Goal: Information Seeking & Learning: Compare options

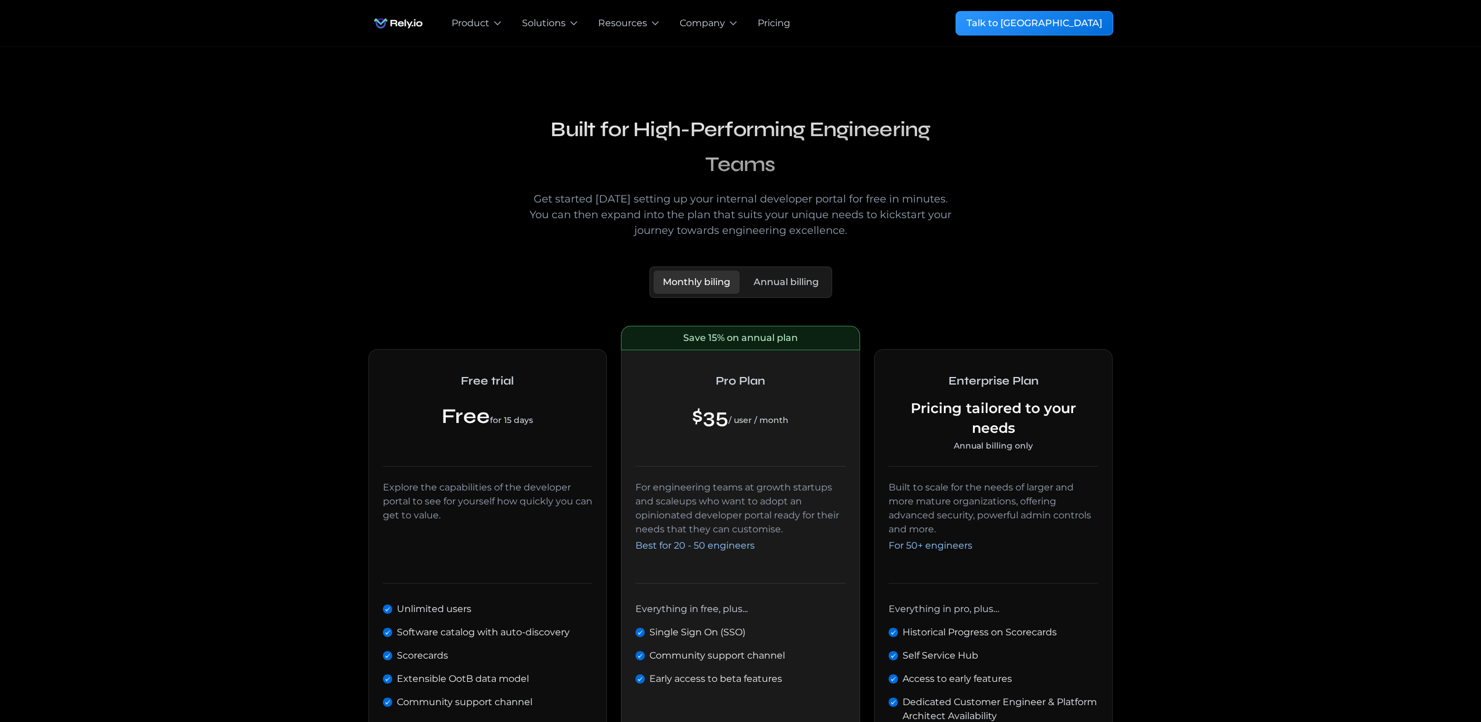
click at [414, 23] on img "home" at bounding box center [398, 23] width 60 height 23
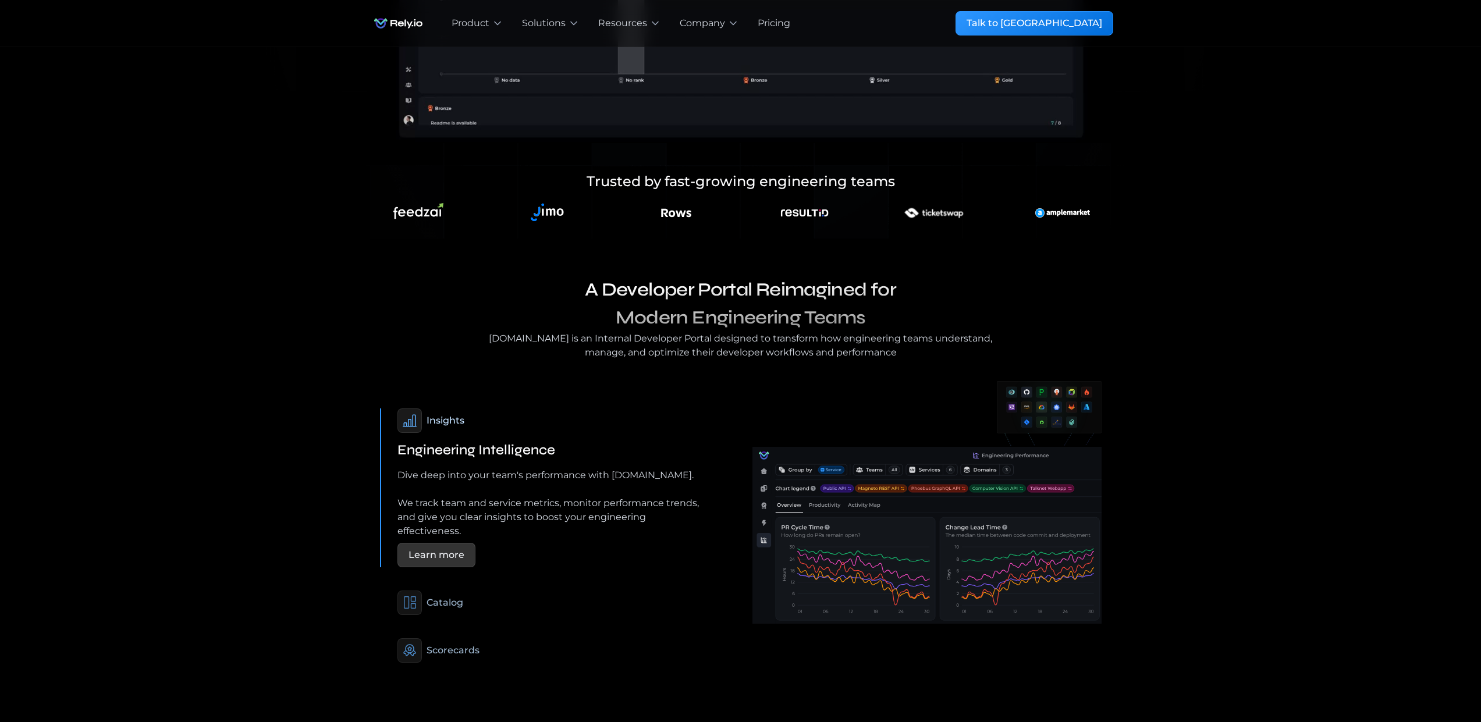
scroll to position [531, 0]
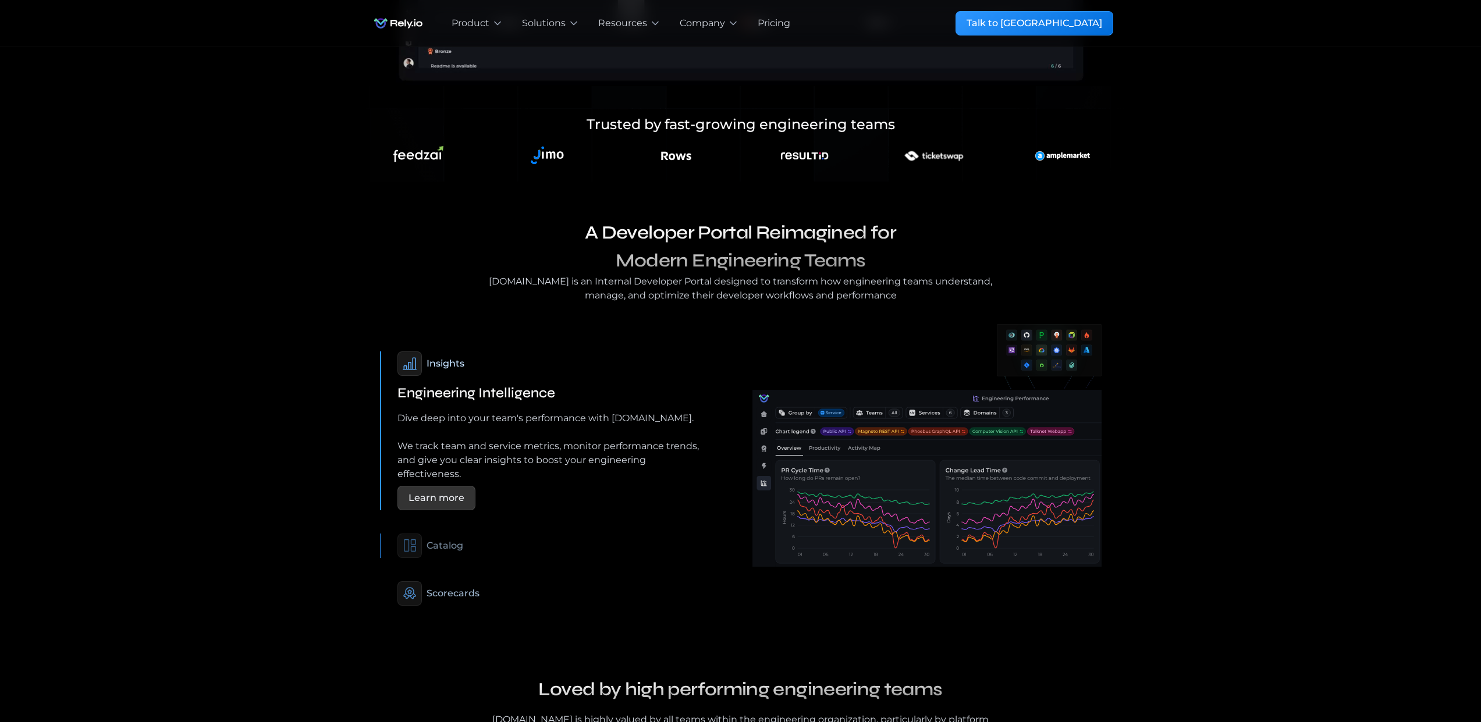
click at [452, 539] on div "Catalog" at bounding box center [444, 546] width 37 height 14
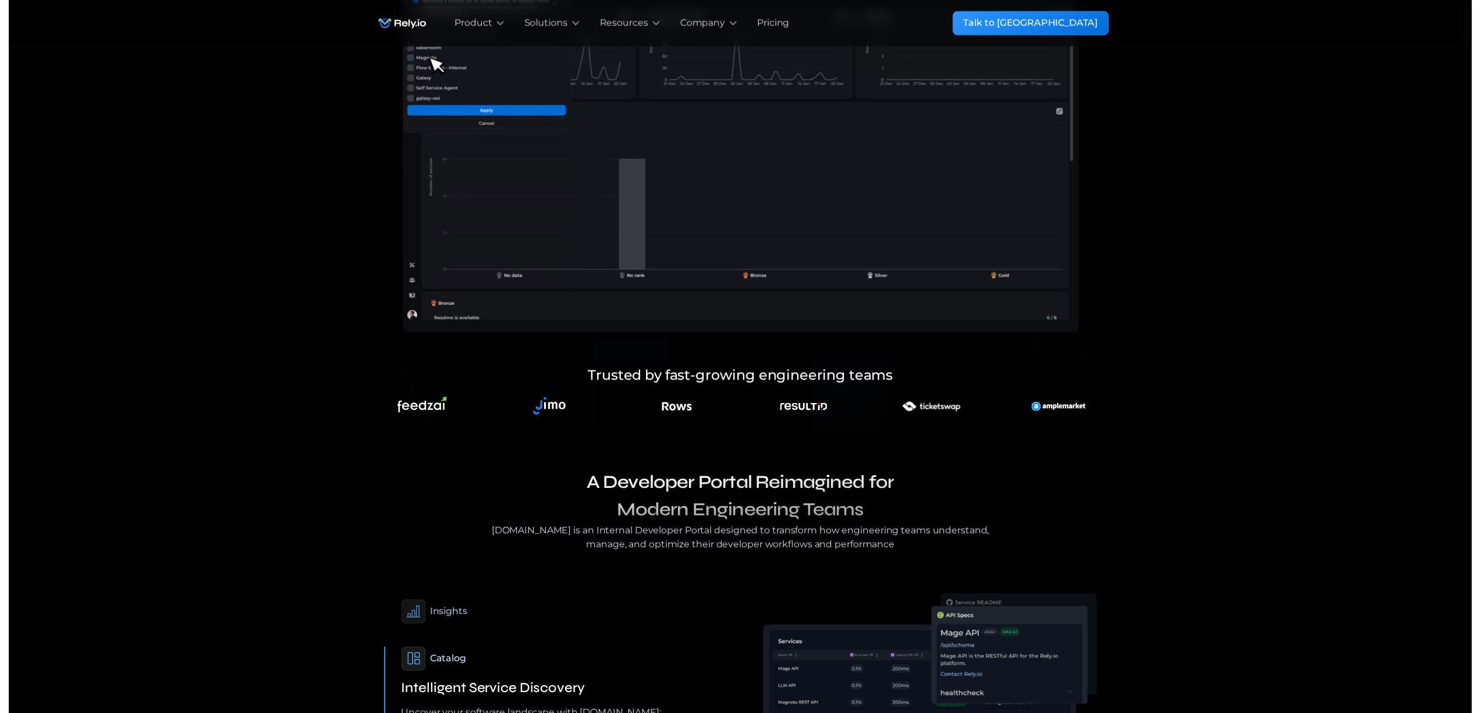
scroll to position [223, 0]
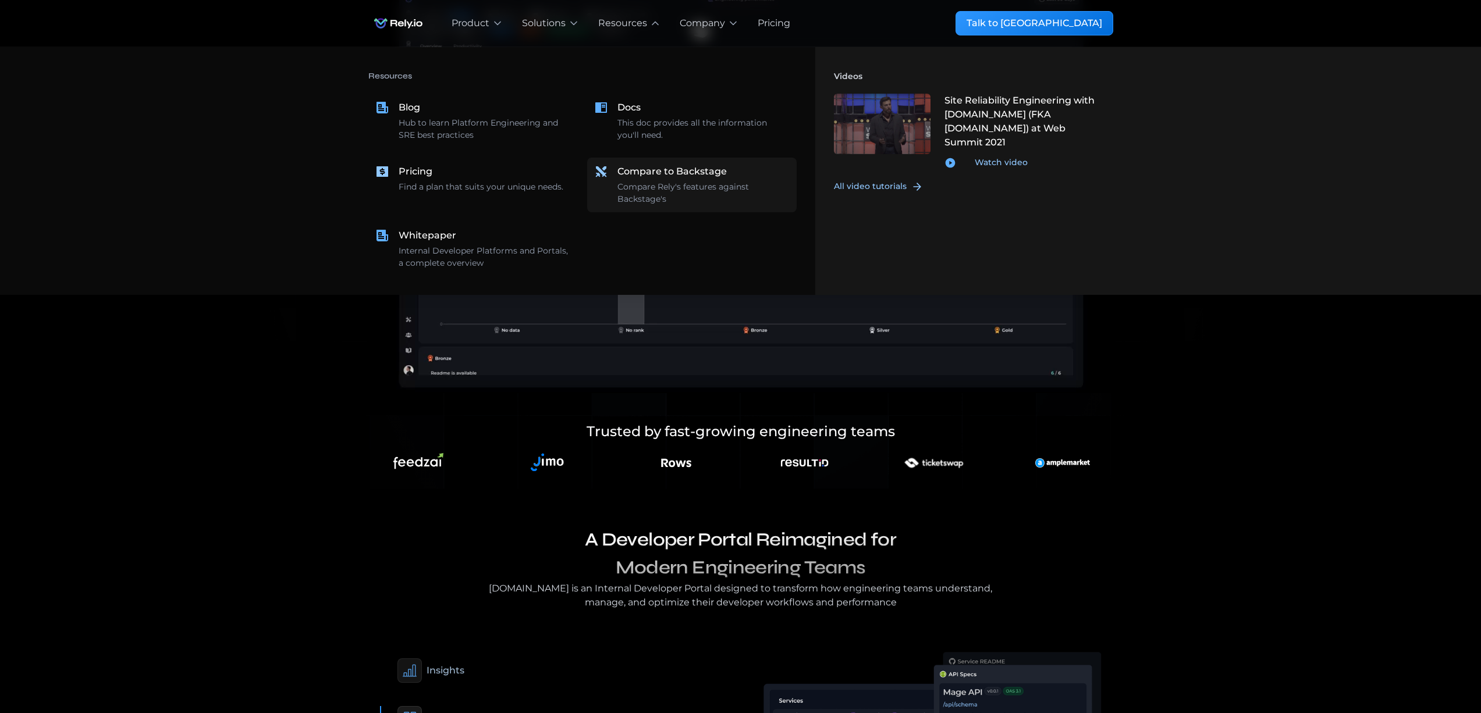
click at [691, 182] on div "Compare Rely's features against Backstage's" at bounding box center [703, 193] width 172 height 24
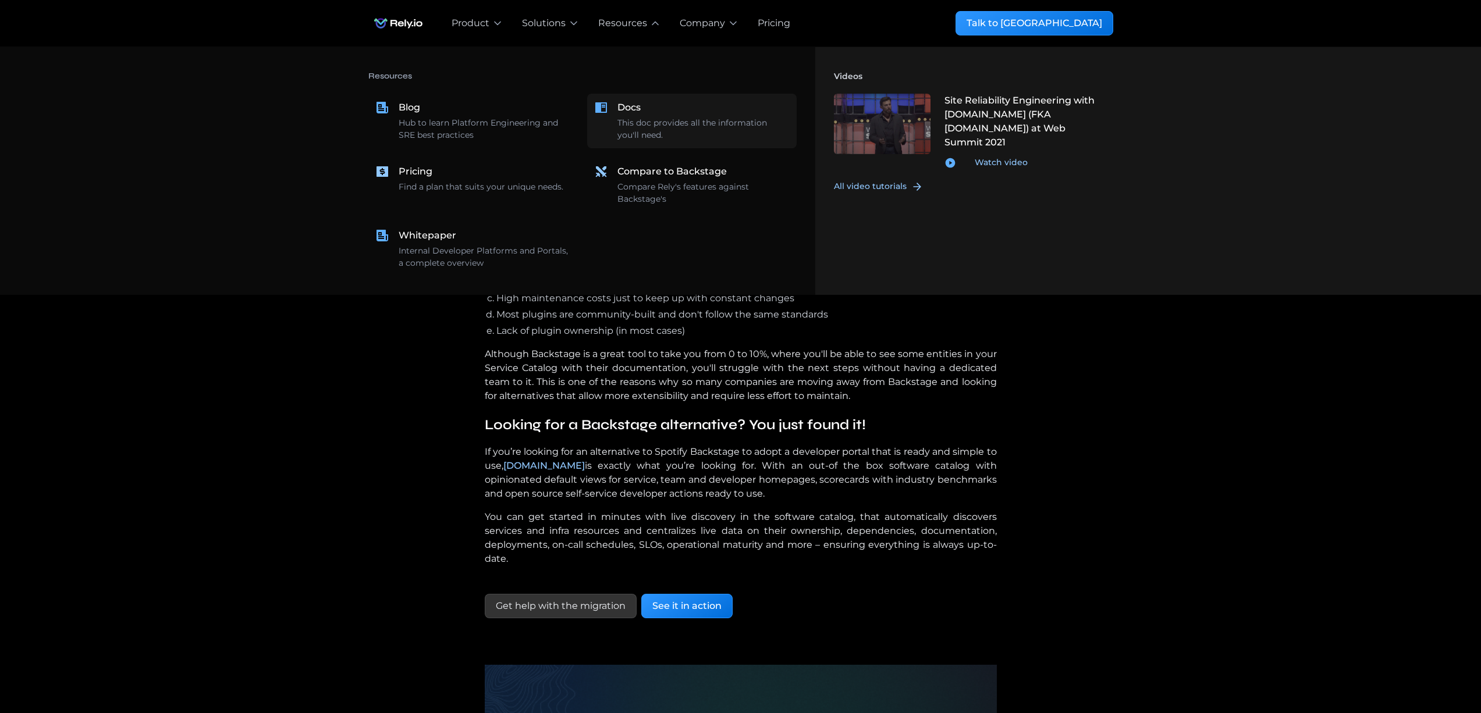
click at [632, 104] on div "Docs" at bounding box center [628, 108] width 23 height 14
